Goal: Task Accomplishment & Management: Use online tool/utility

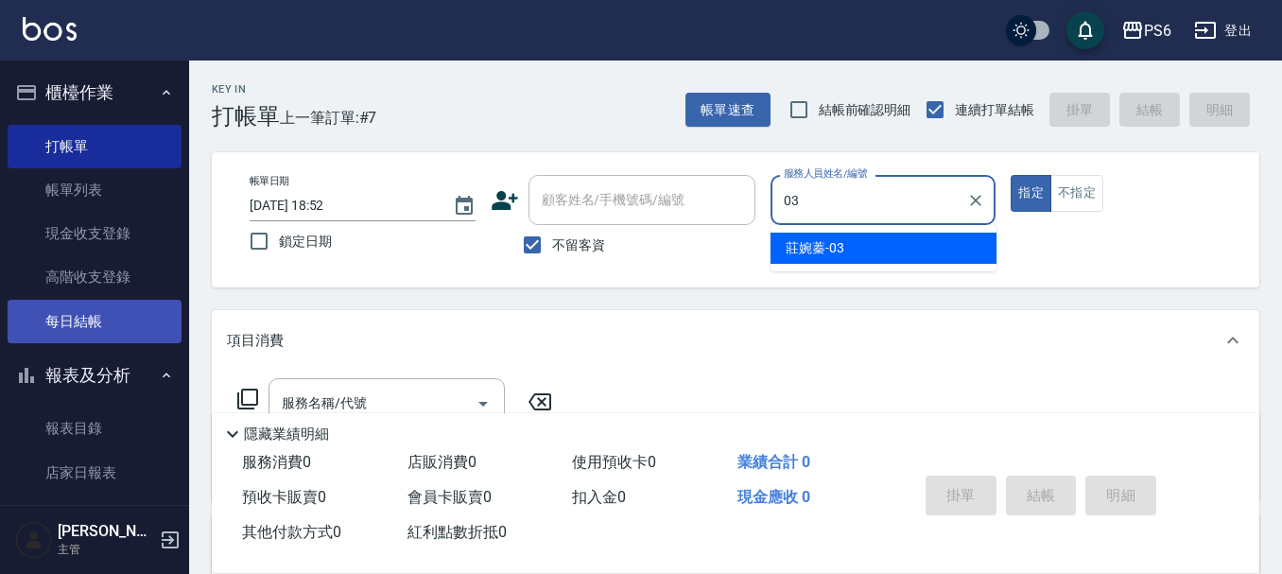
type input "莊婉蓁-03"
type button "true"
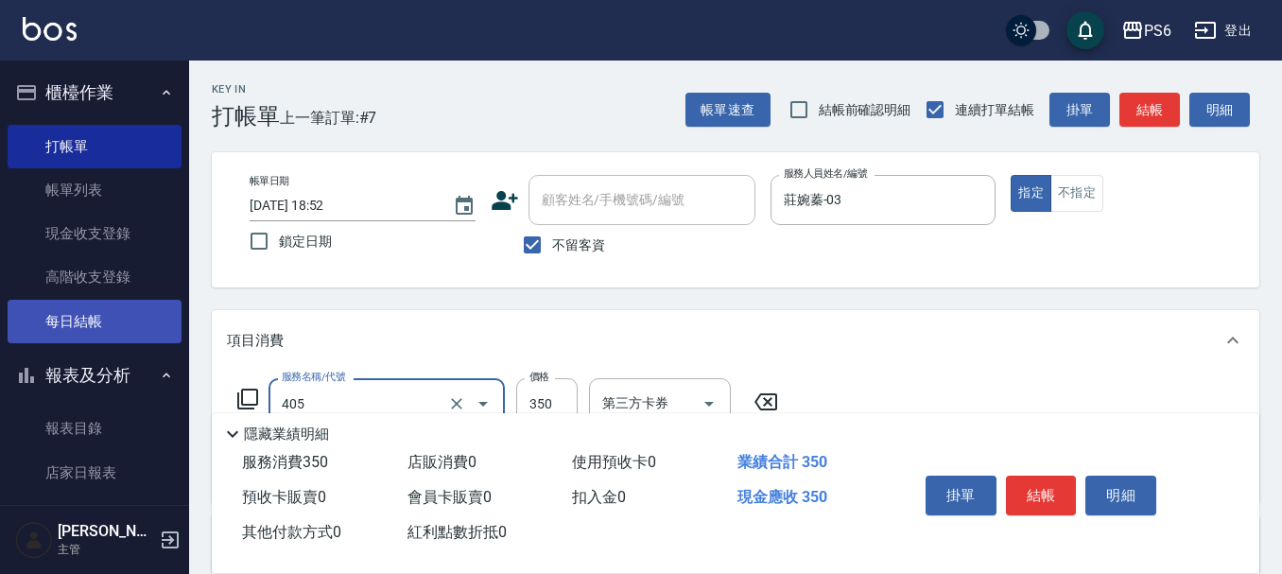
type input "C級剪髮(405)"
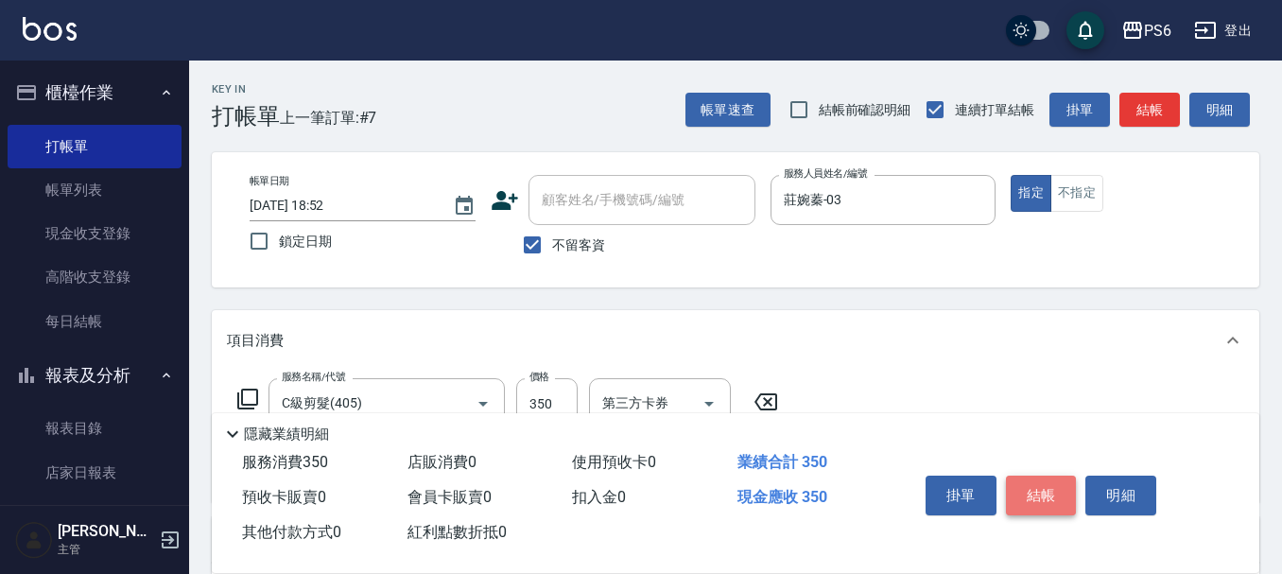
click at [1040, 490] on button "結帳" at bounding box center [1041, 495] width 71 height 40
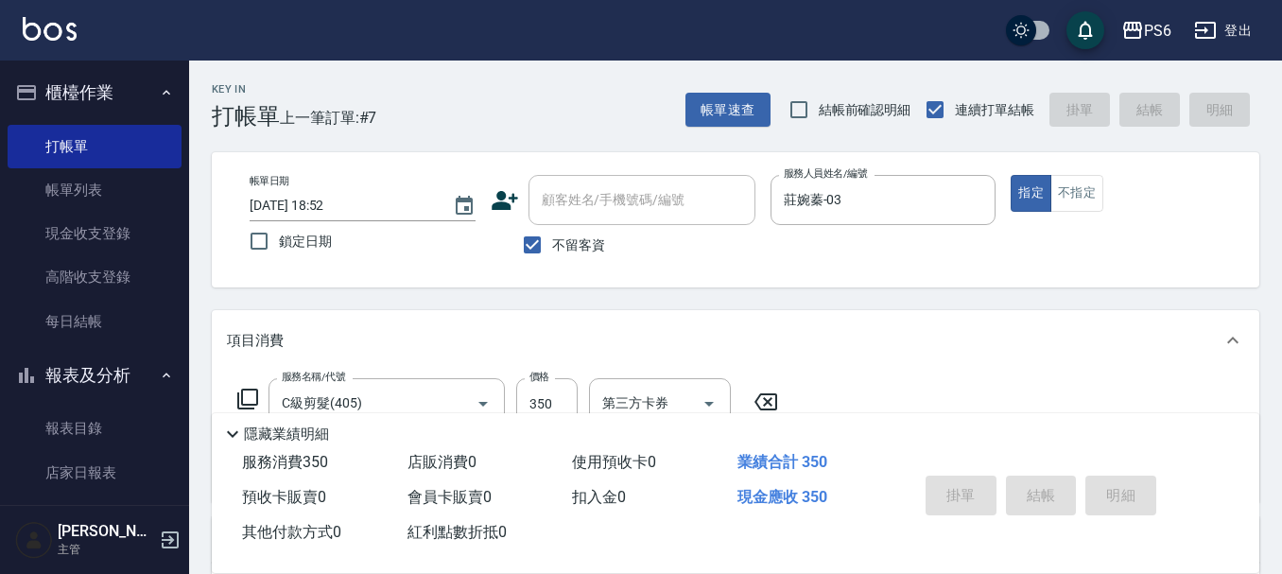
type input "[DATE] 20:09"
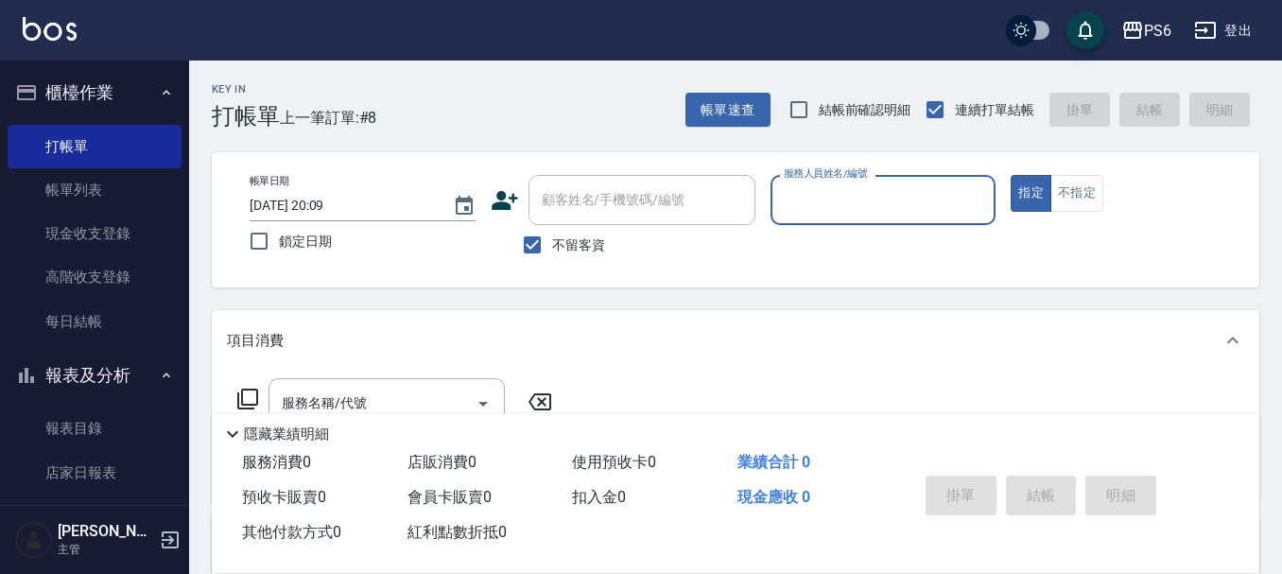
type input "0"
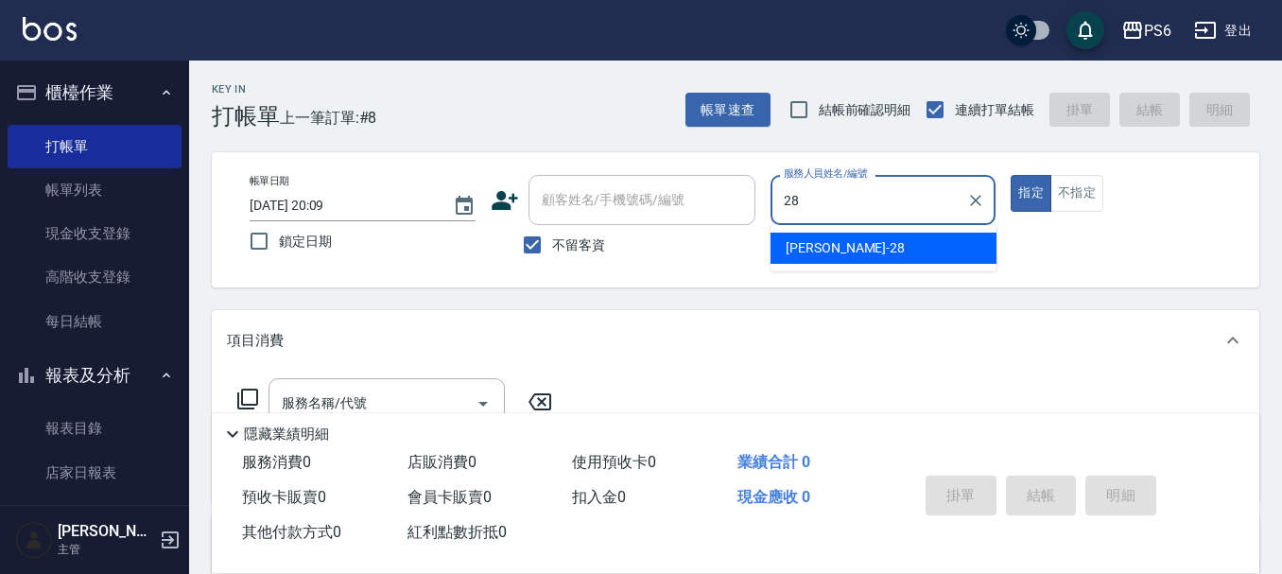
type input "[PERSON_NAME]-28"
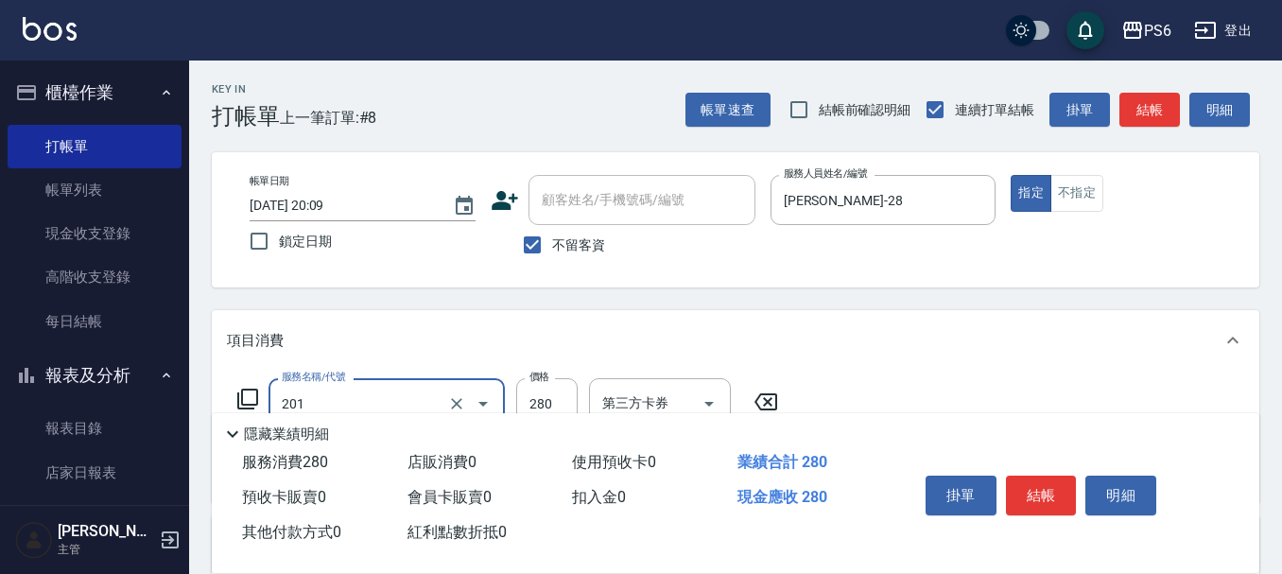
type input "一般洗髮(201)"
type input "300"
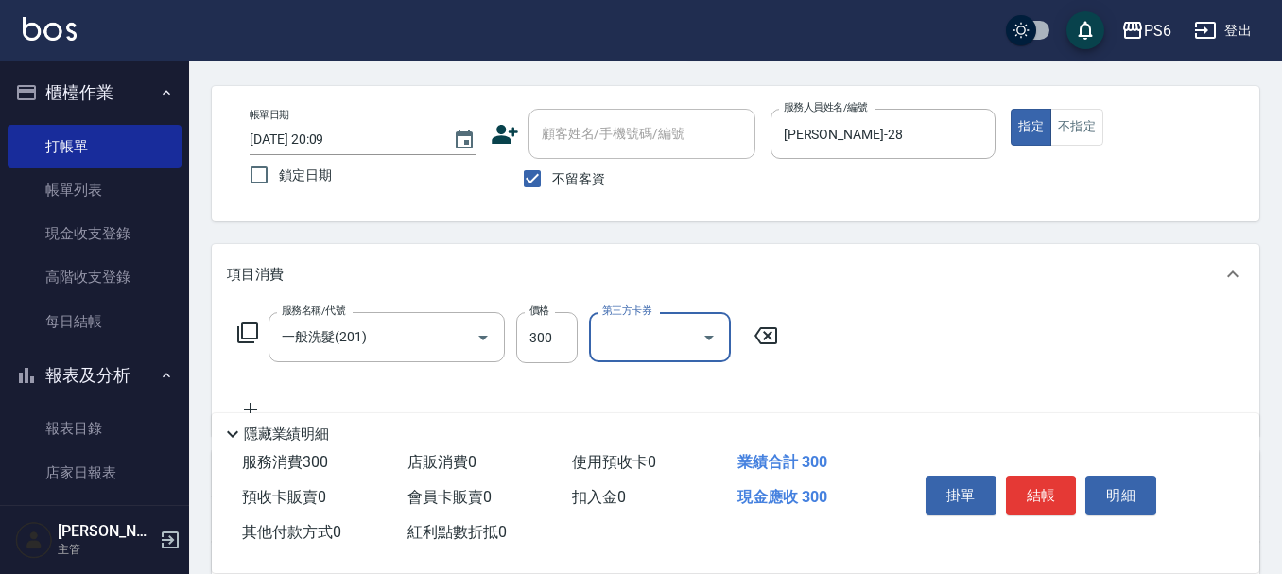
scroll to position [95, 0]
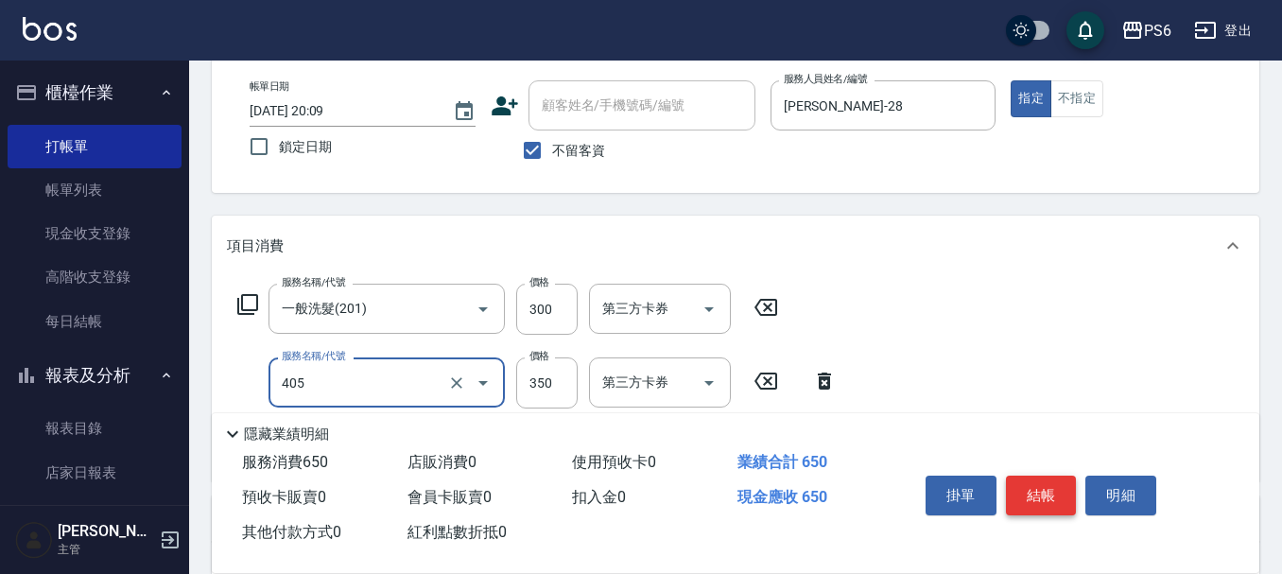
type input "C級剪髮(405)"
click at [1012, 497] on button "結帳" at bounding box center [1041, 495] width 71 height 40
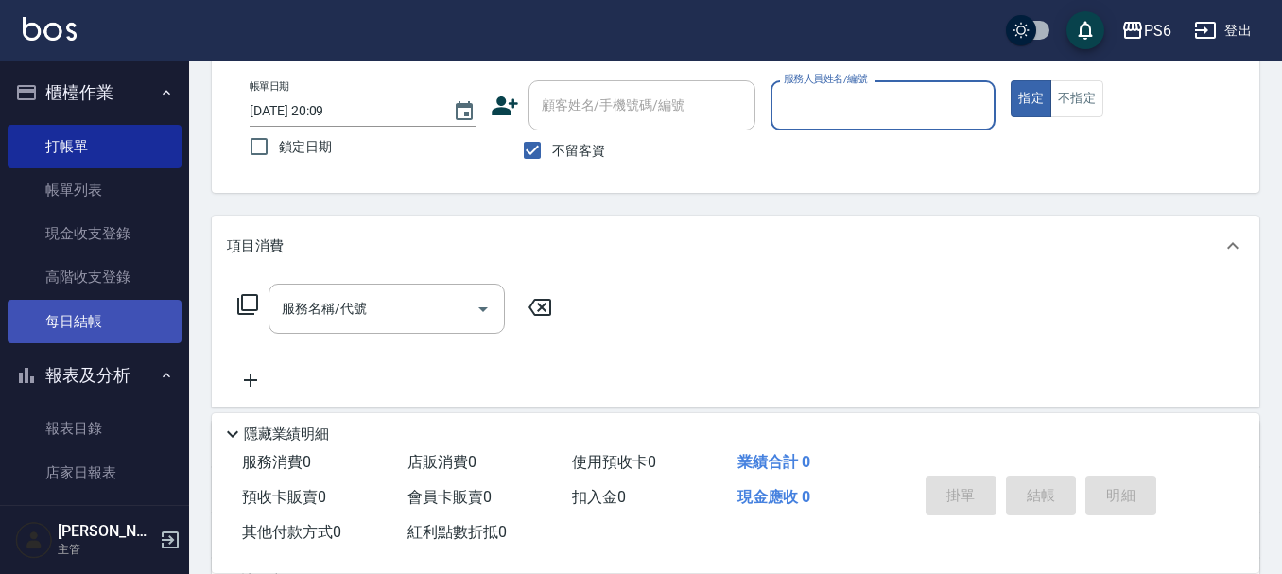
click at [64, 323] on link "每日結帳" at bounding box center [95, 321] width 174 height 43
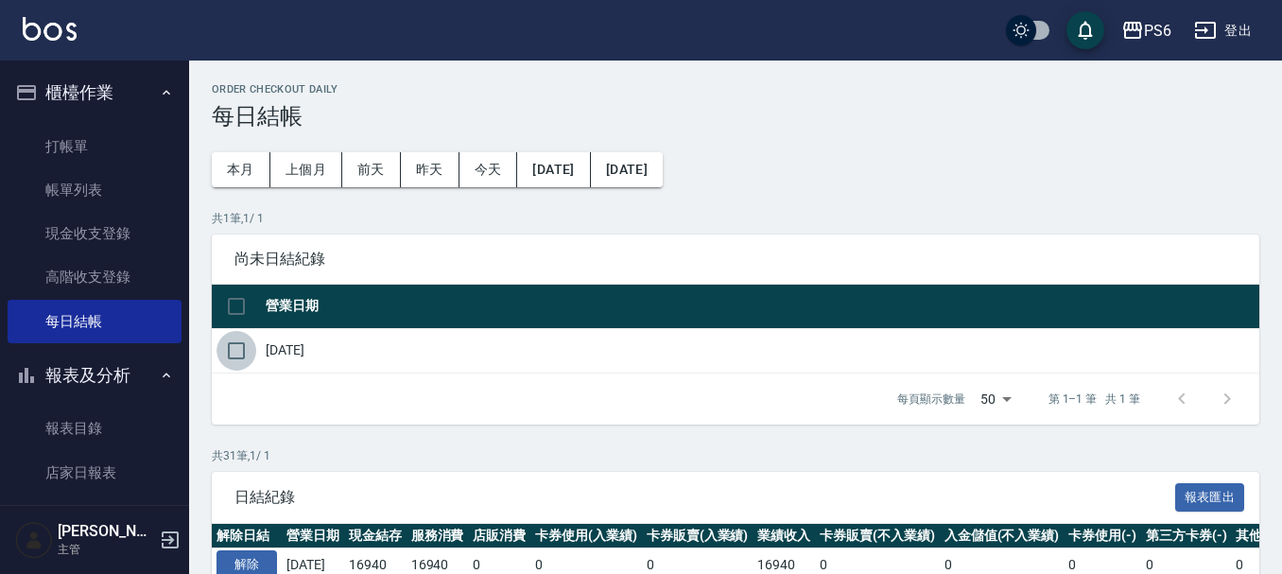
click at [246, 347] on input "checkbox" at bounding box center [236, 351] width 40 height 40
checkbox input "true"
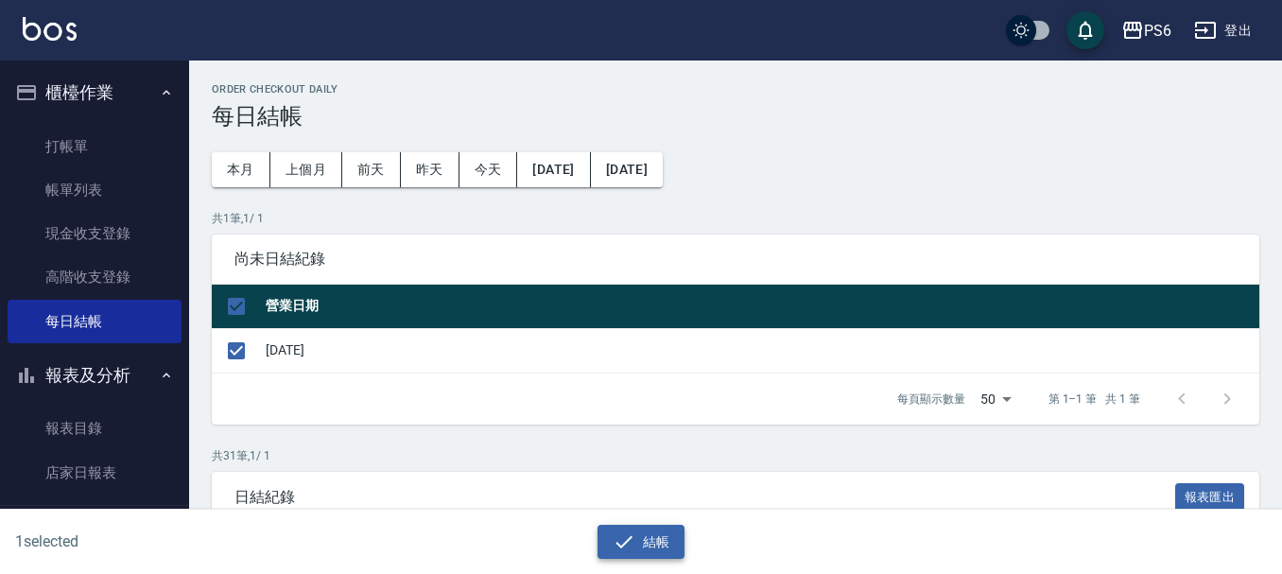
click at [665, 539] on button "結帳" at bounding box center [641, 542] width 88 height 35
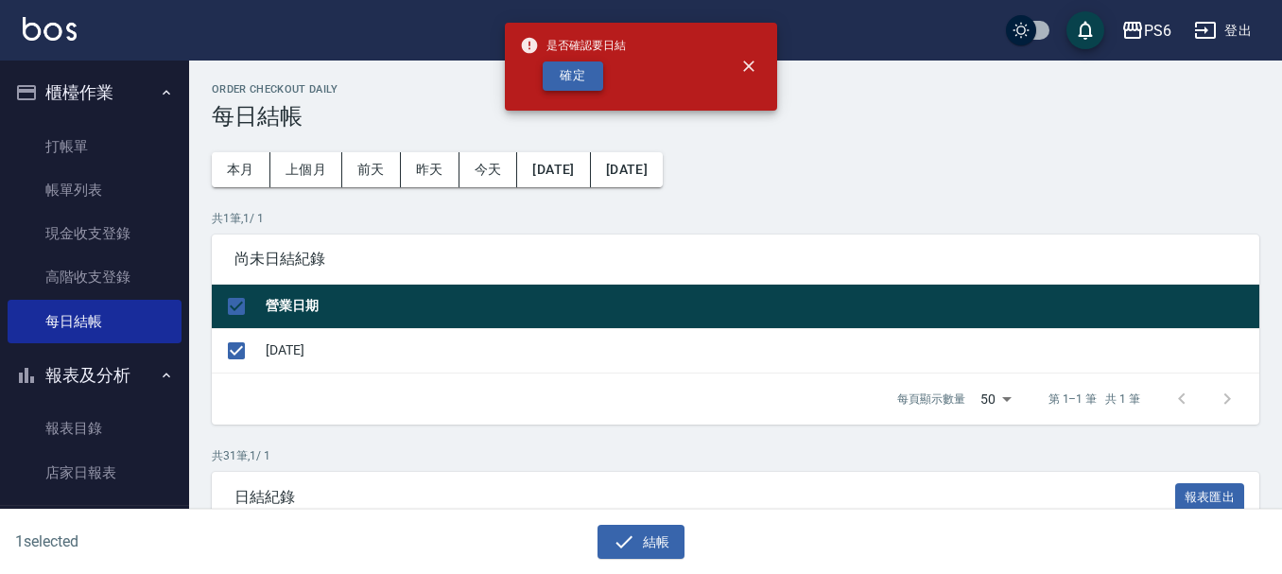
click at [585, 68] on button "確定" at bounding box center [573, 75] width 60 height 29
checkbox input "false"
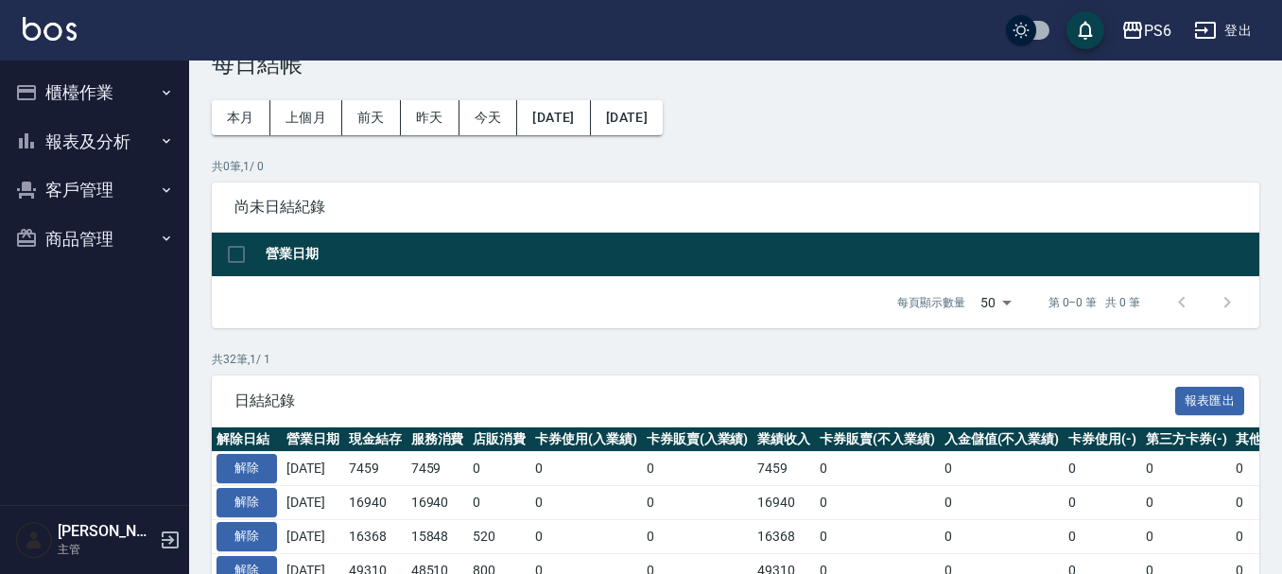
scroll to position [95, 0]
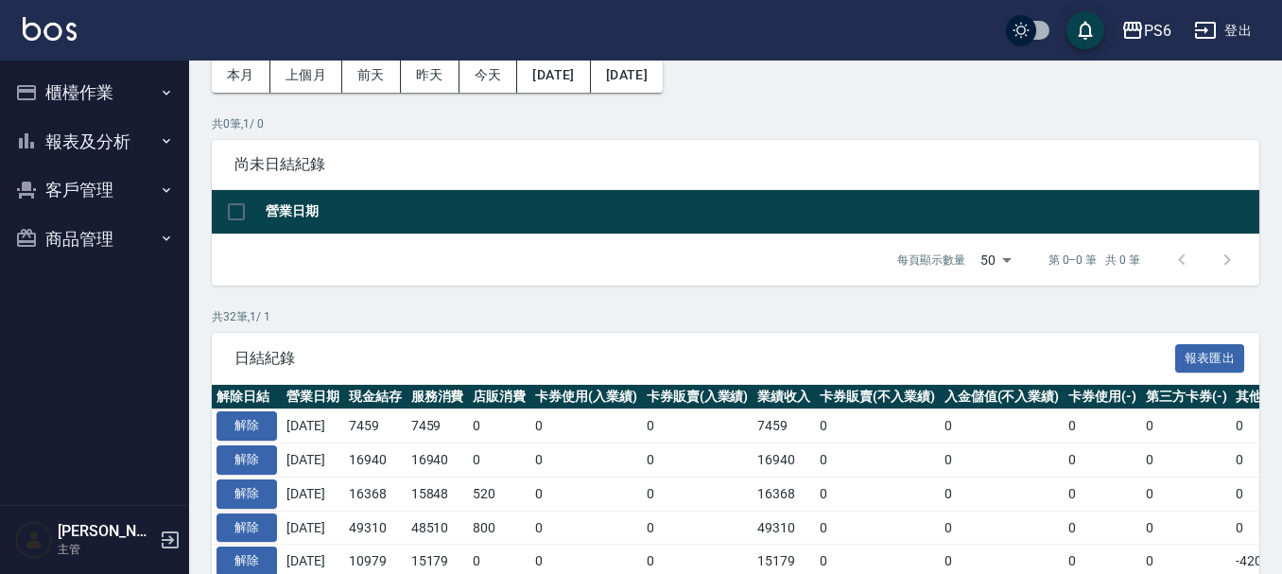
click at [125, 141] on button "報表及分析" at bounding box center [95, 141] width 174 height 49
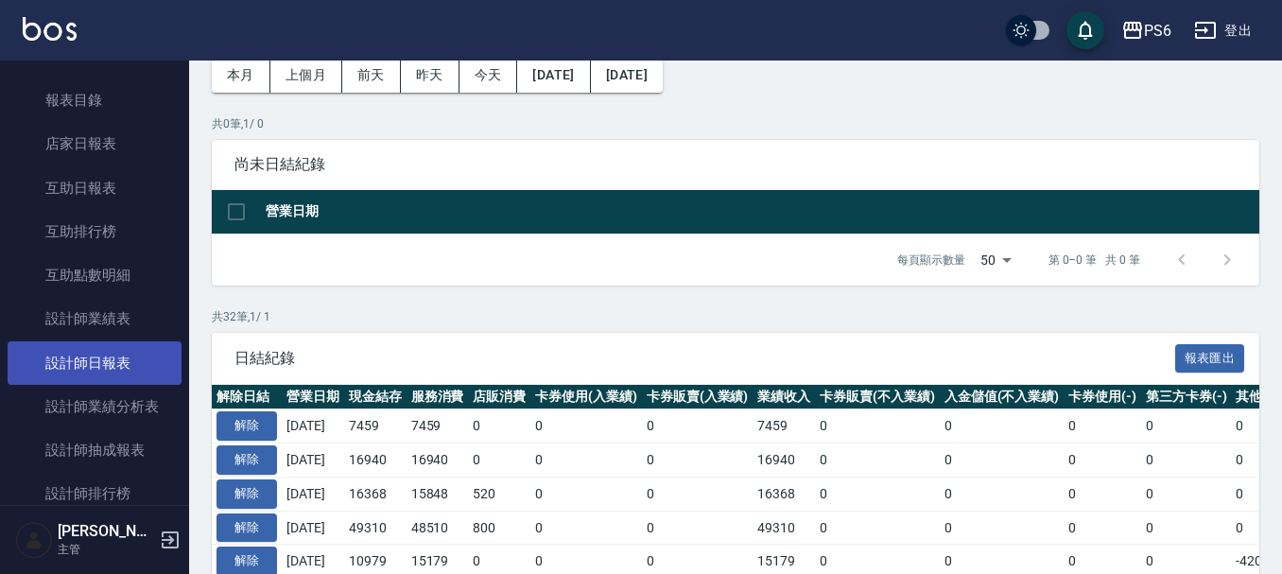
click at [91, 356] on link "設計師日報表" at bounding box center [95, 362] width 174 height 43
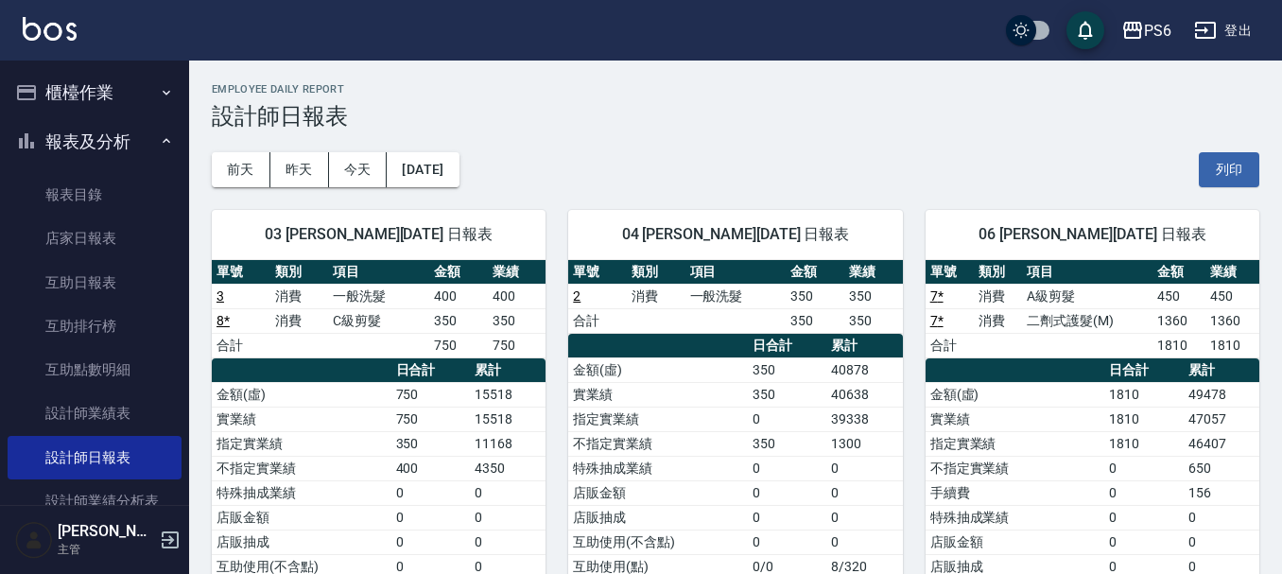
click at [115, 94] on button "櫃檯作業" at bounding box center [95, 92] width 174 height 49
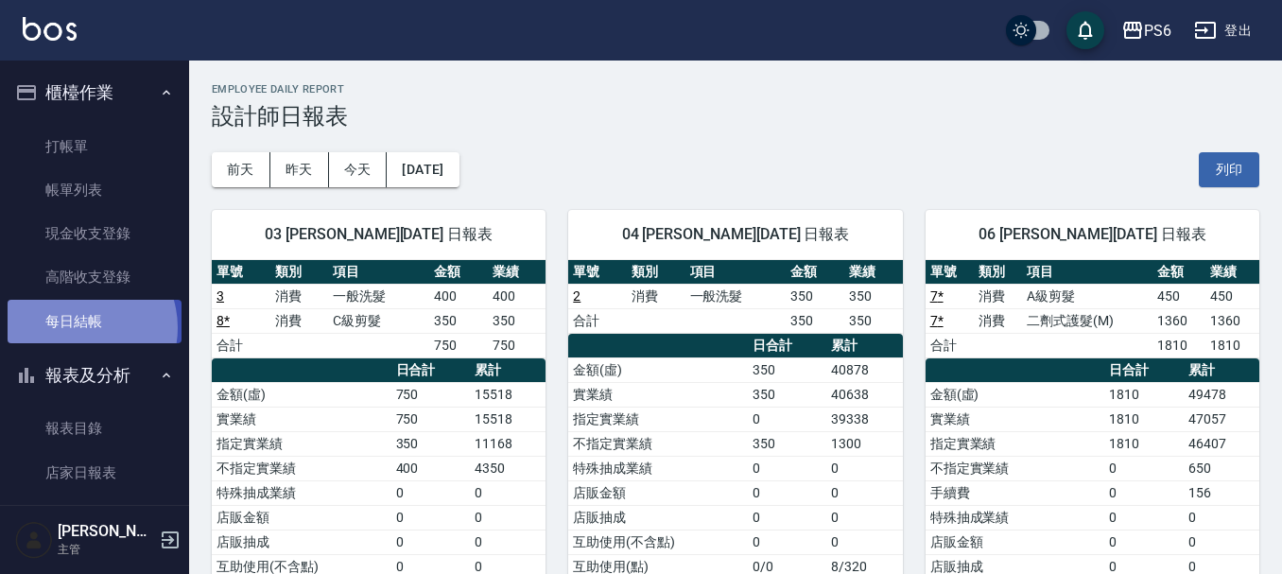
click at [77, 327] on link "每日結帳" at bounding box center [95, 321] width 174 height 43
